Goal: Find specific page/section: Find specific page/section

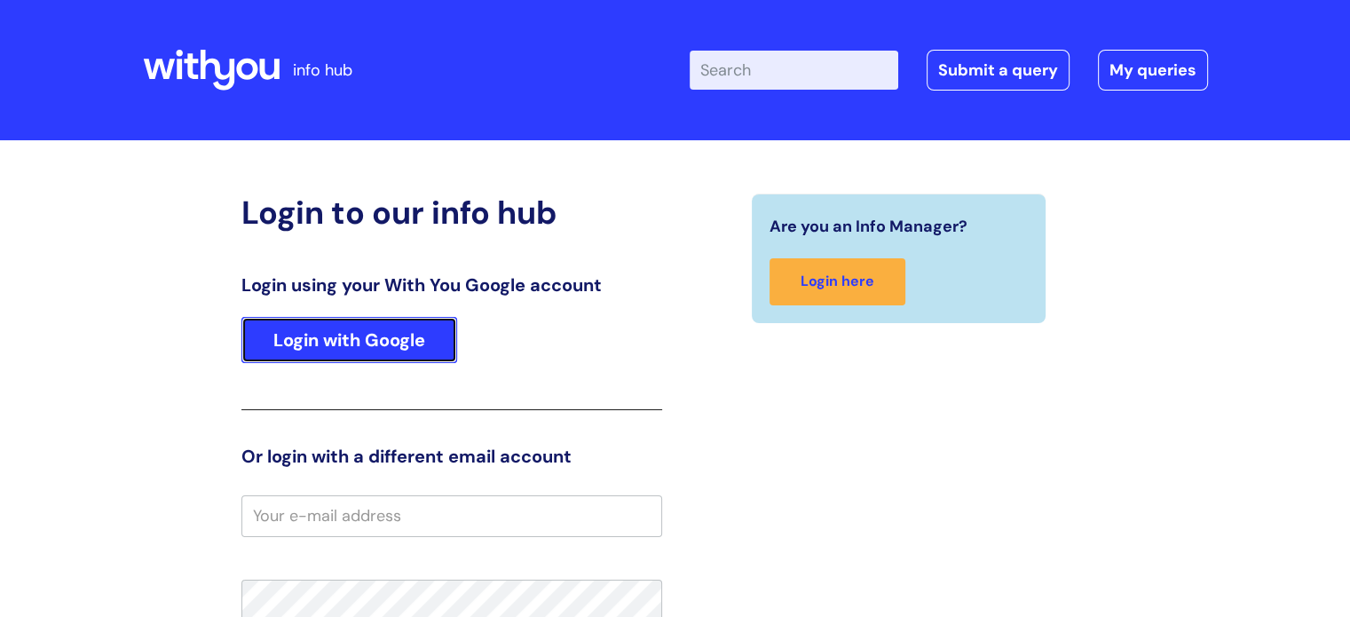
click at [343, 333] on link "Login with Google" at bounding box center [349, 340] width 216 height 46
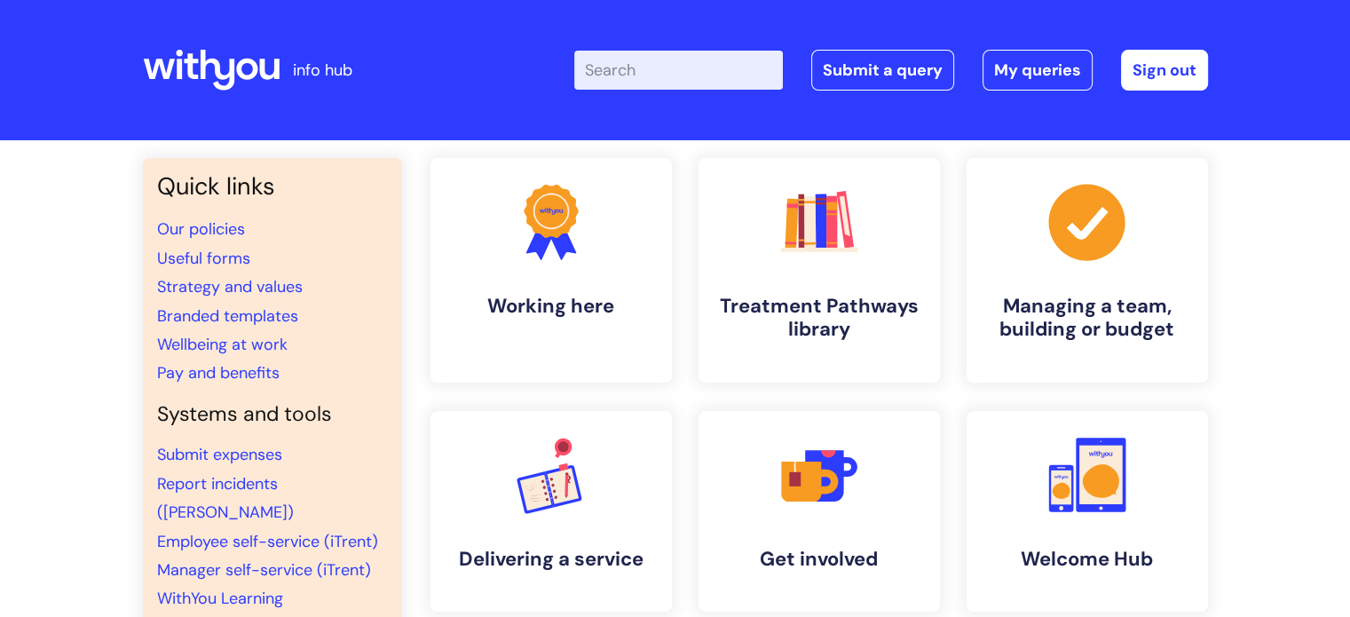
click at [343, 333] on li "Wellbeing at work" at bounding box center [272, 344] width 231 height 28
click at [614, 295] on h4 "Working here" at bounding box center [551, 307] width 217 height 24
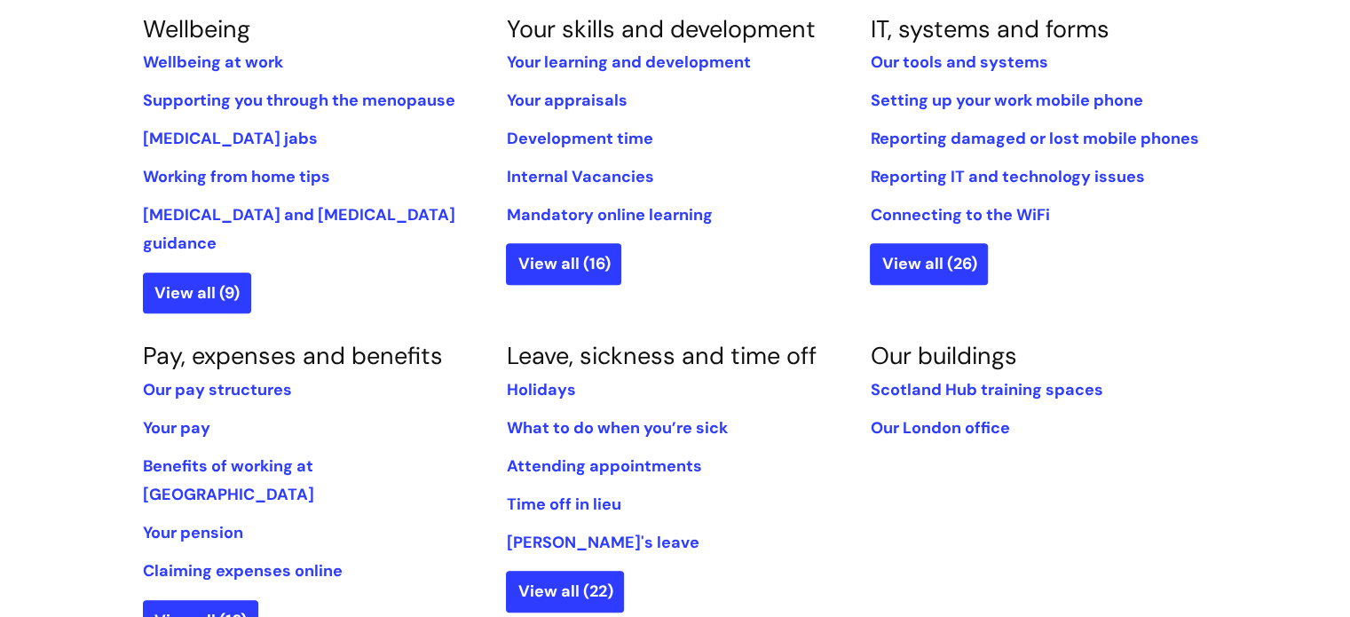
scroll to position [788, 0]
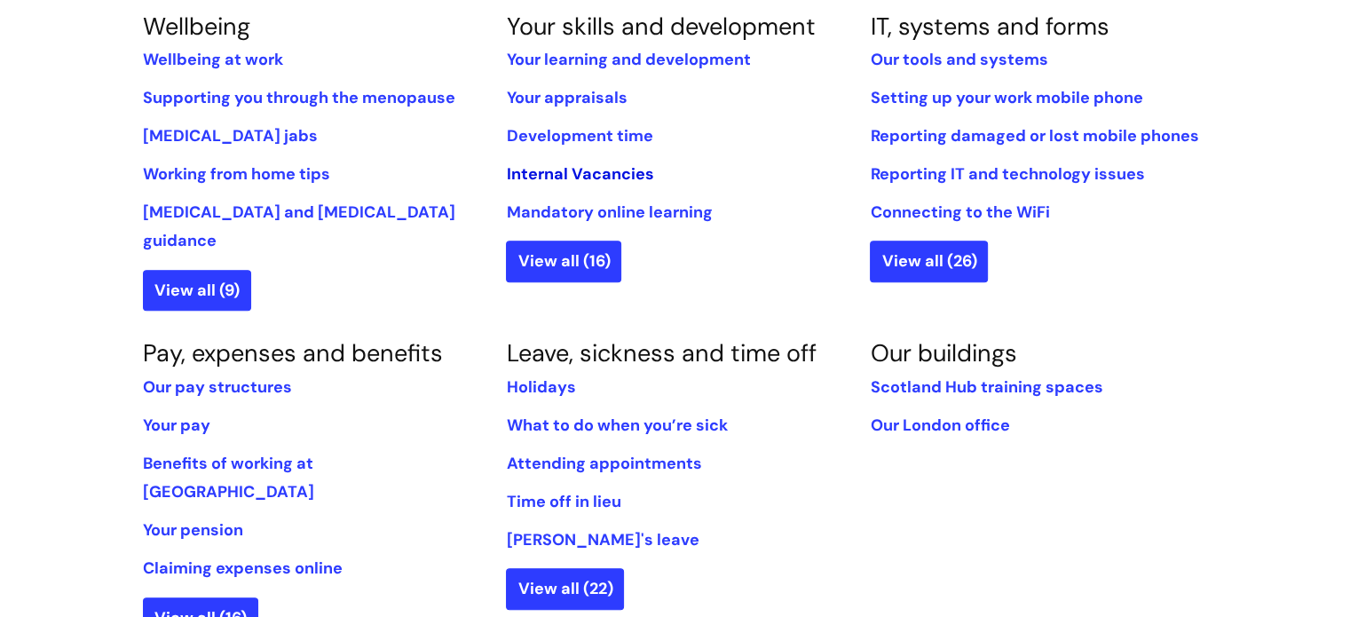
click at [564, 168] on link "Internal Vacancies" at bounding box center [579, 173] width 147 height 21
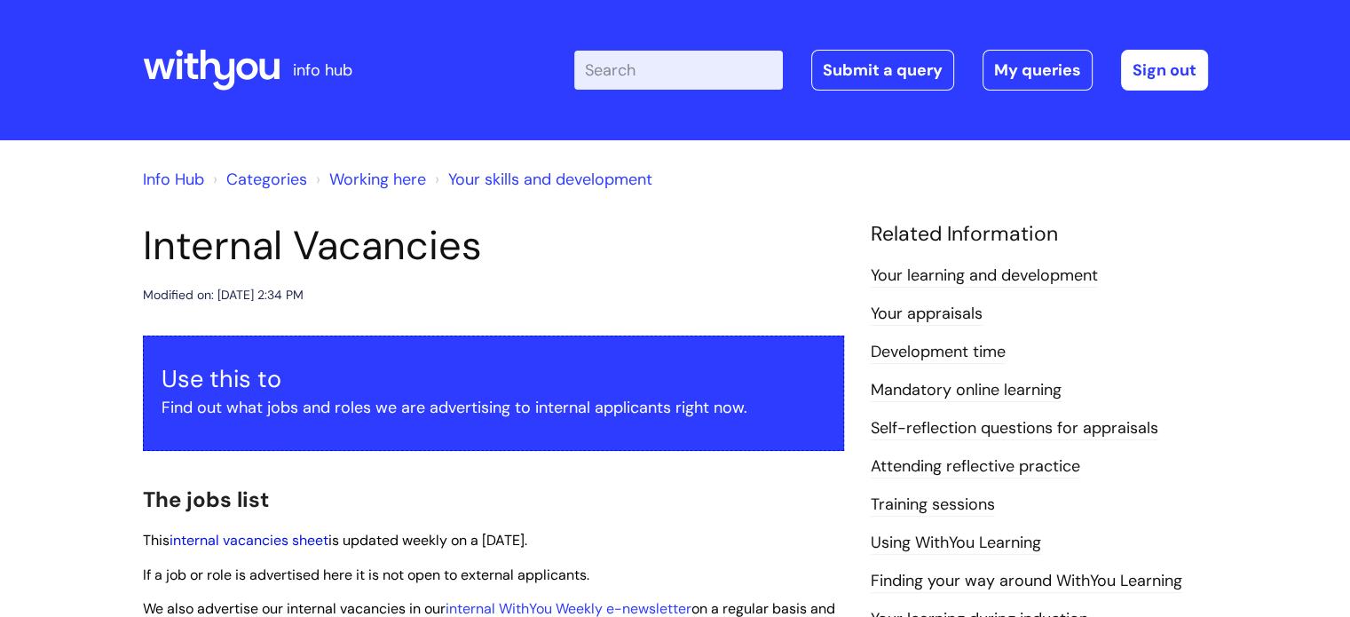
click at [256, 533] on link "internal vacancies sheet" at bounding box center [249, 540] width 159 height 19
